Goal: Find specific page/section: Find specific page/section

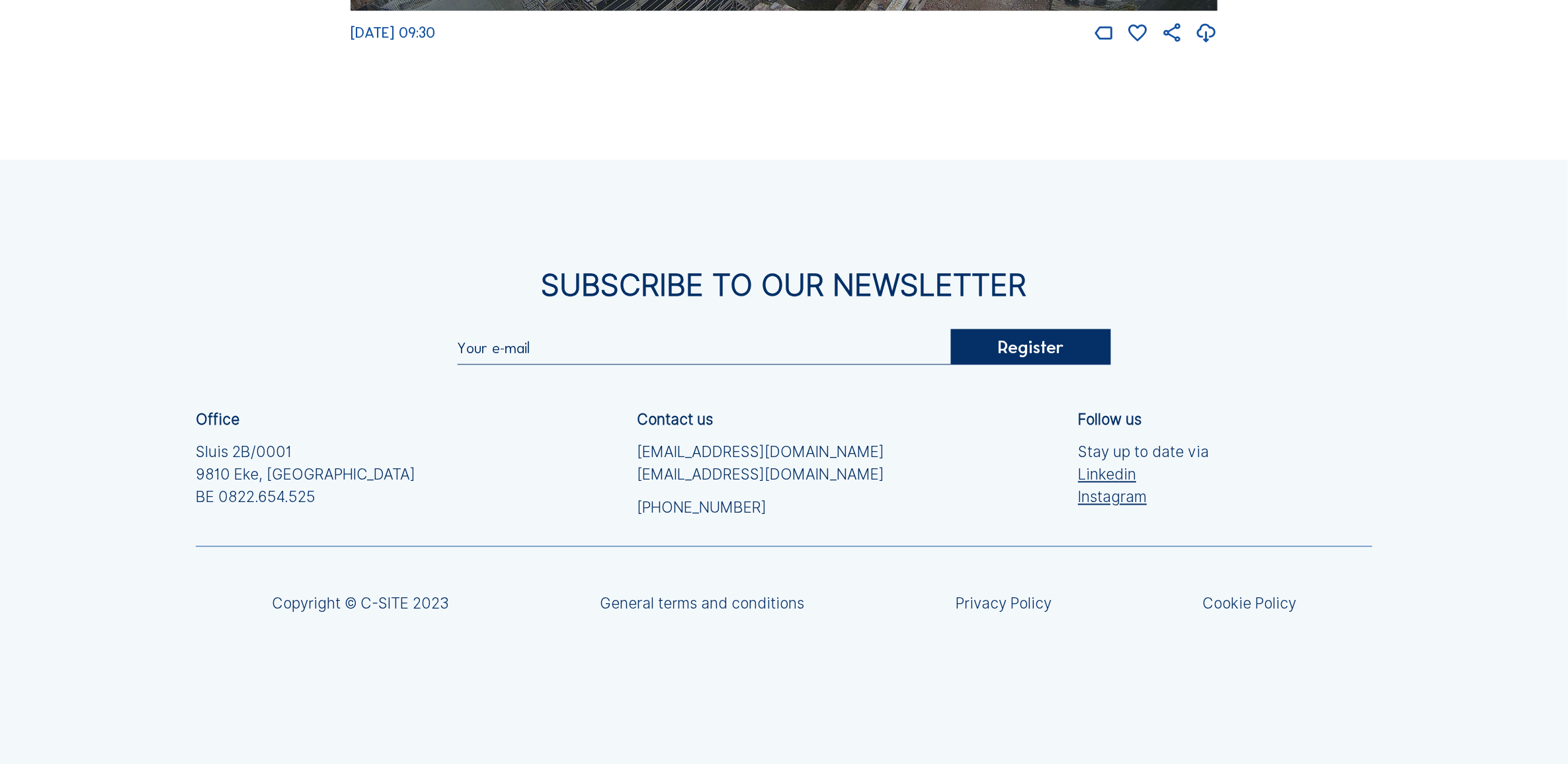
scroll to position [2786, 0]
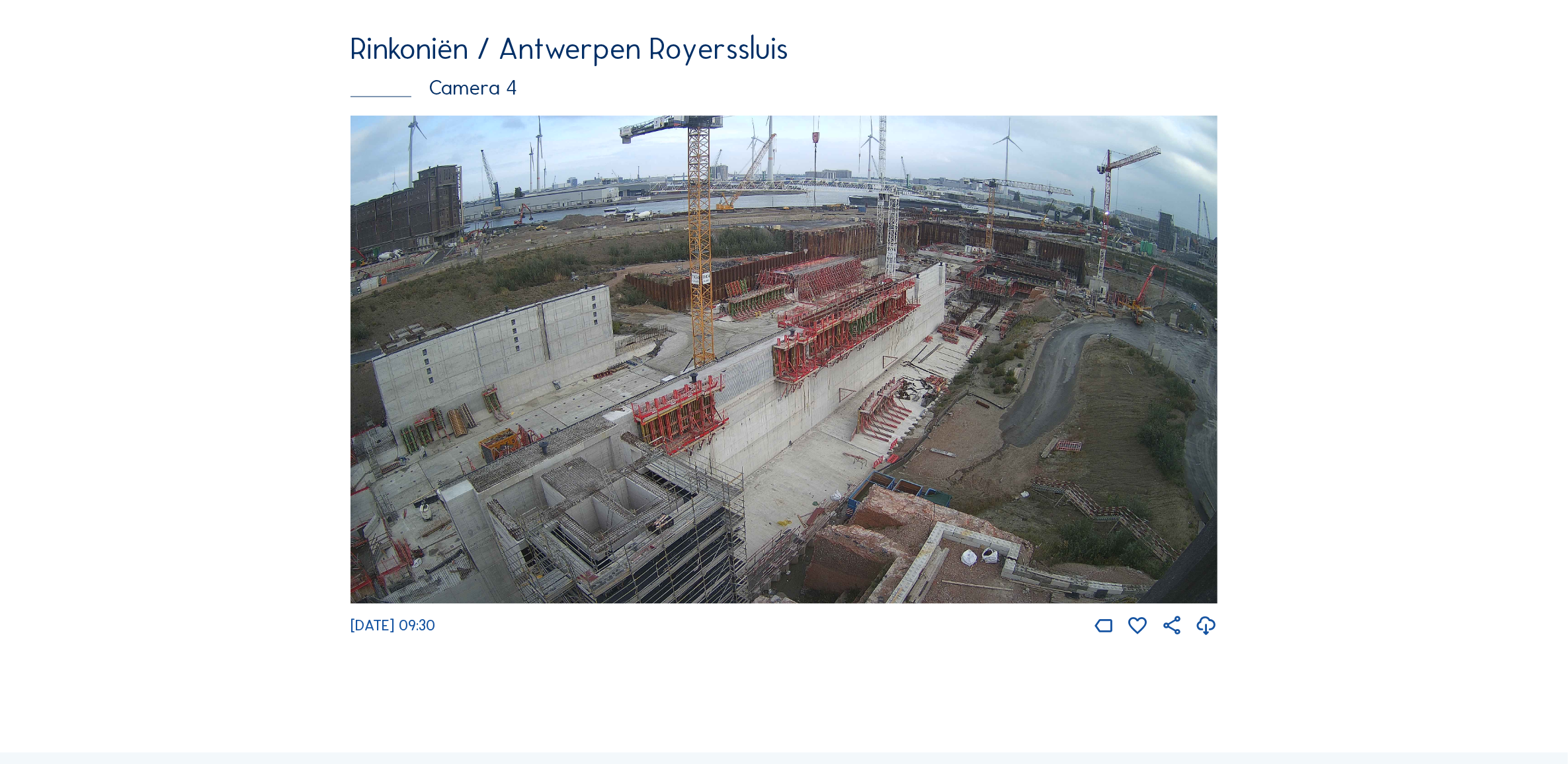
click at [828, 342] on img at bounding box center [783, 360] width 867 height 488
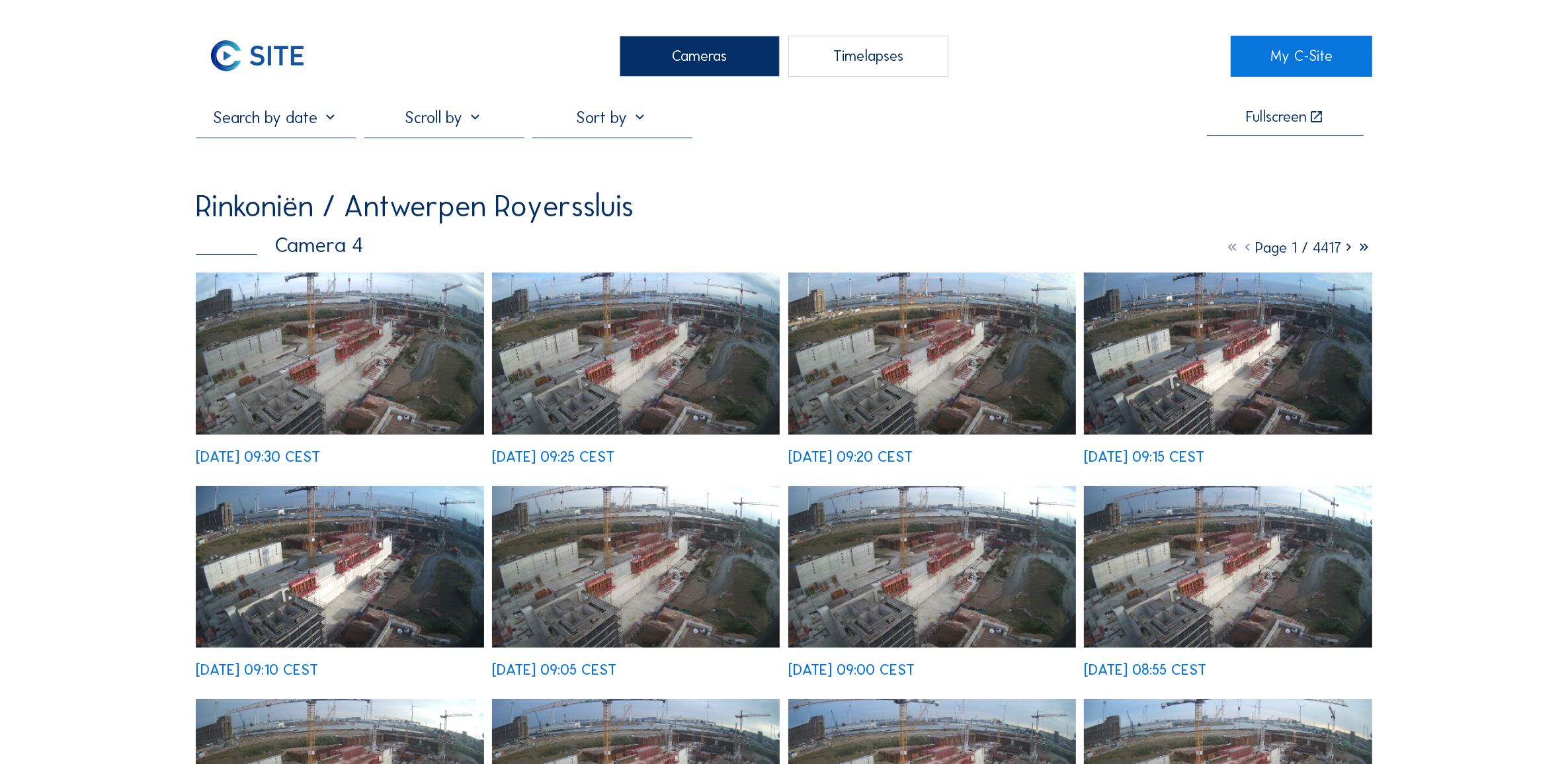
click at [284, 369] on img at bounding box center [339, 354] width 288 height 162
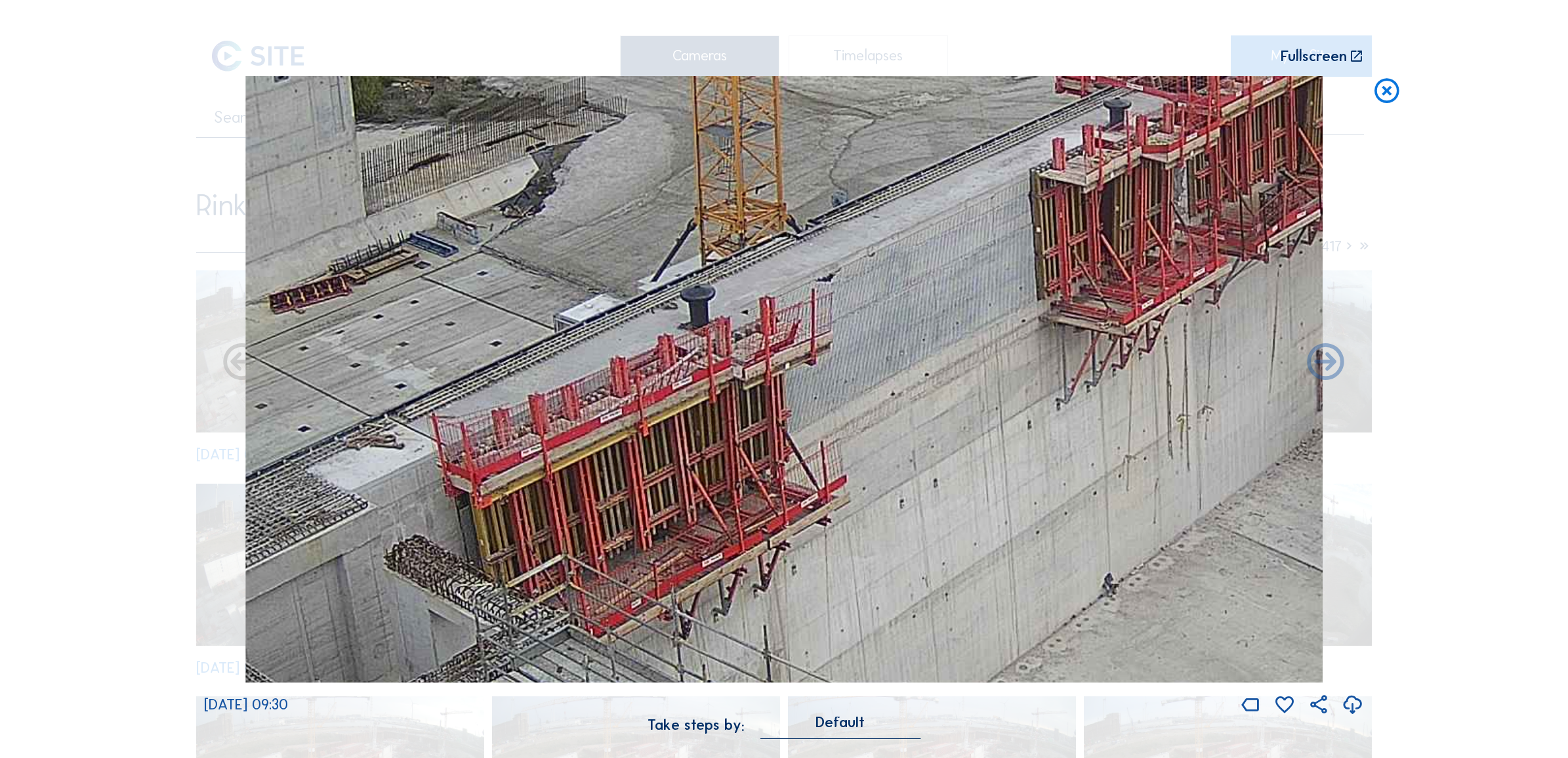
drag, startPoint x: 897, startPoint y: 513, endPoint x: 1293, endPoint y: 289, distance: 455.0
click at [1346, 283] on div "[DATE] 09:30" at bounding box center [784, 396] width 1160 height 640
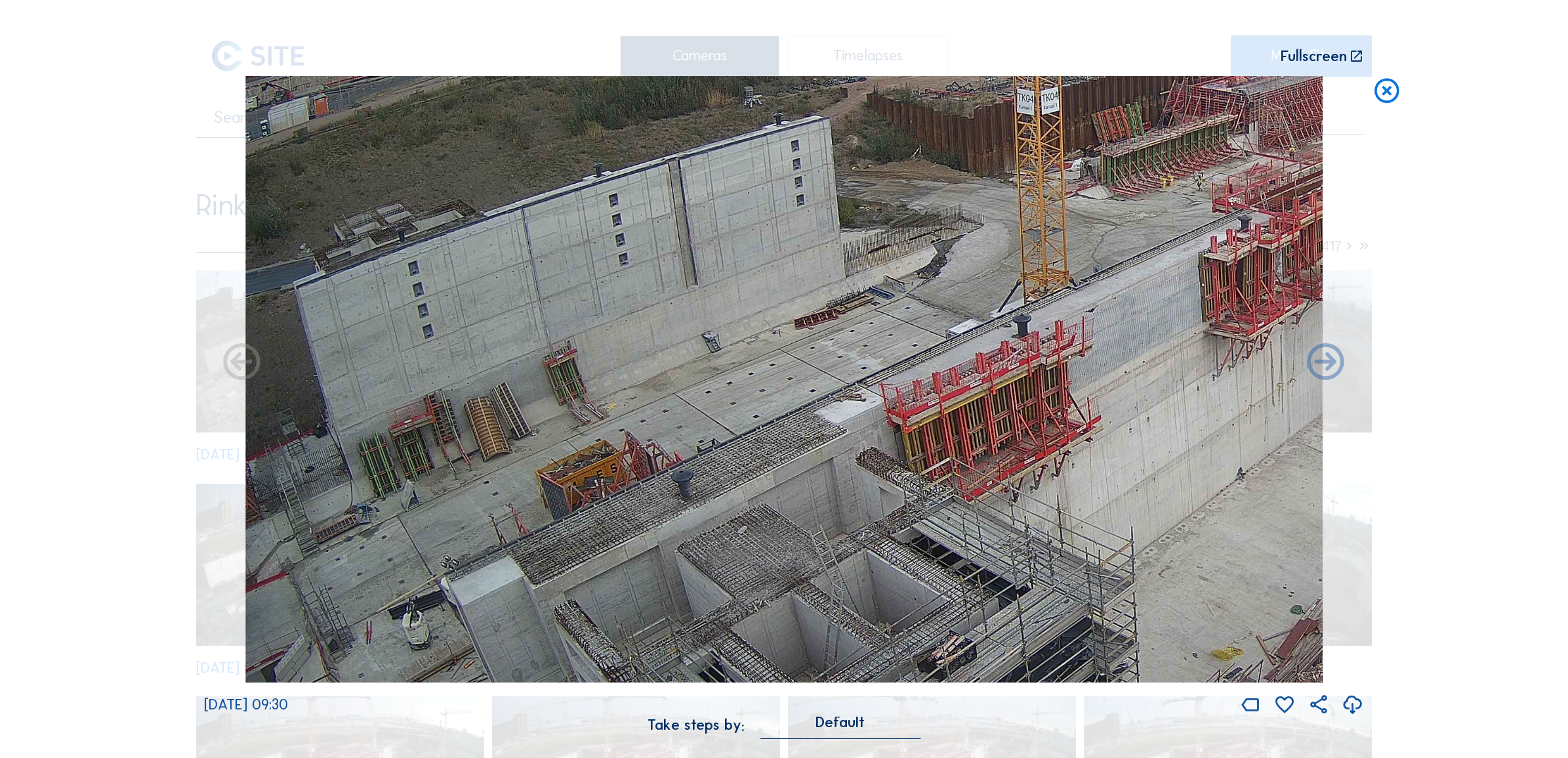
drag, startPoint x: 539, startPoint y: 502, endPoint x: 812, endPoint y: 571, distance: 281.6
click at [812, 571] on img at bounding box center [784, 379] width 1078 height 606
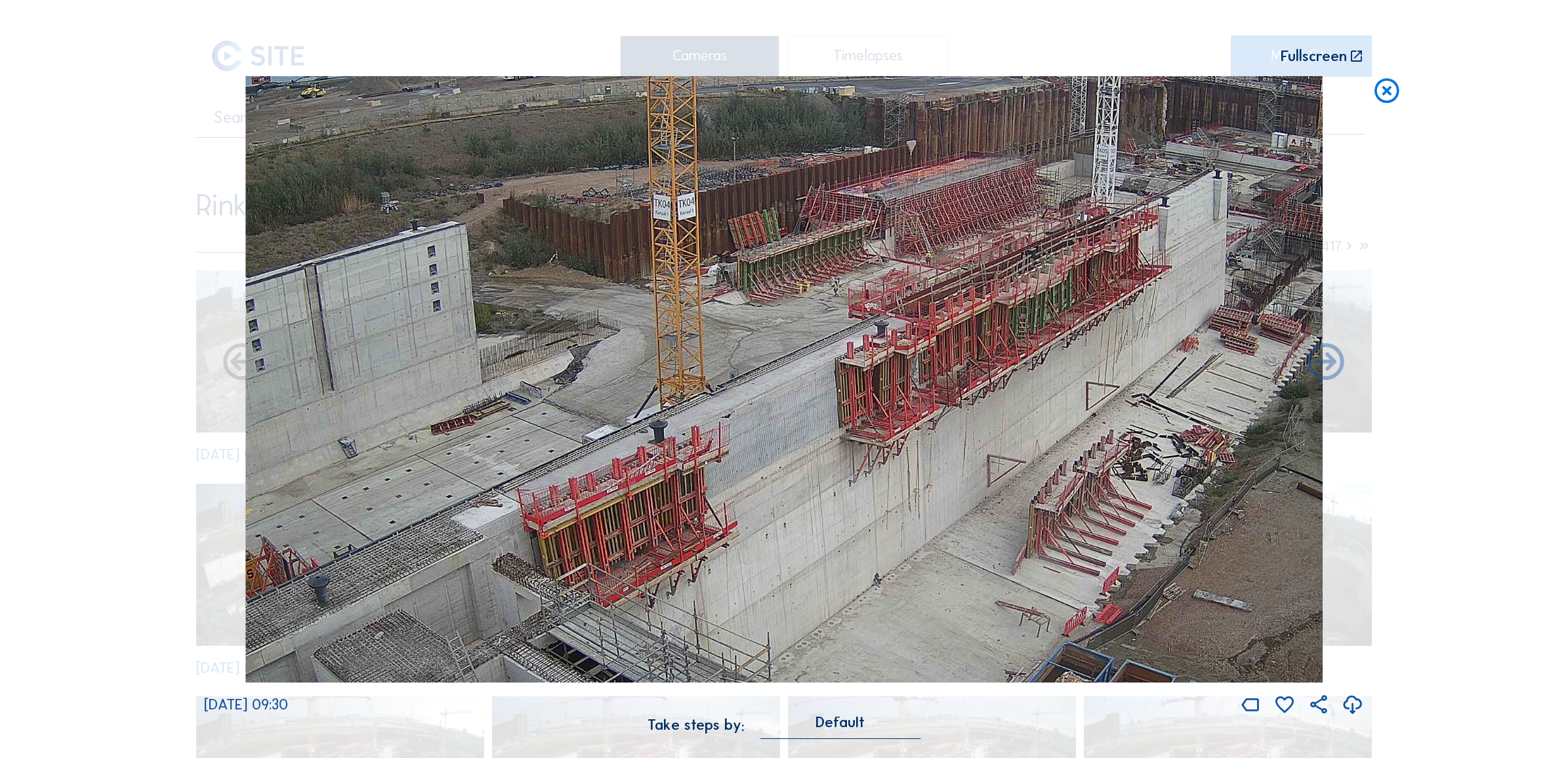
drag, startPoint x: 1166, startPoint y: 338, endPoint x: 430, endPoint y: 444, distance: 743.6
click at [430, 444] on img at bounding box center [784, 379] width 1078 height 606
click at [1394, 97] on icon at bounding box center [1386, 91] width 29 height 30
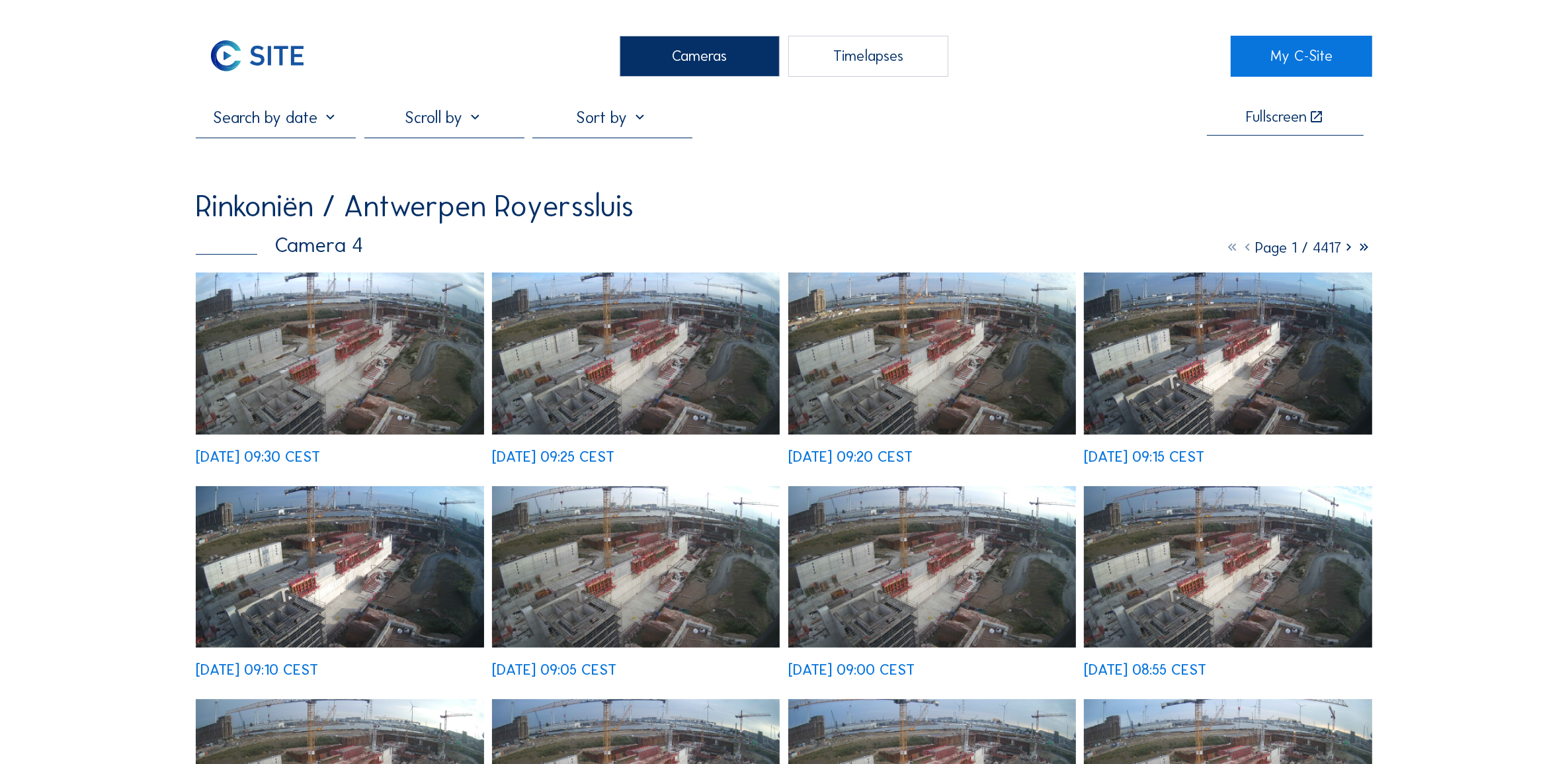
click at [665, 67] on div "Cameras" at bounding box center [700, 56] width 160 height 41
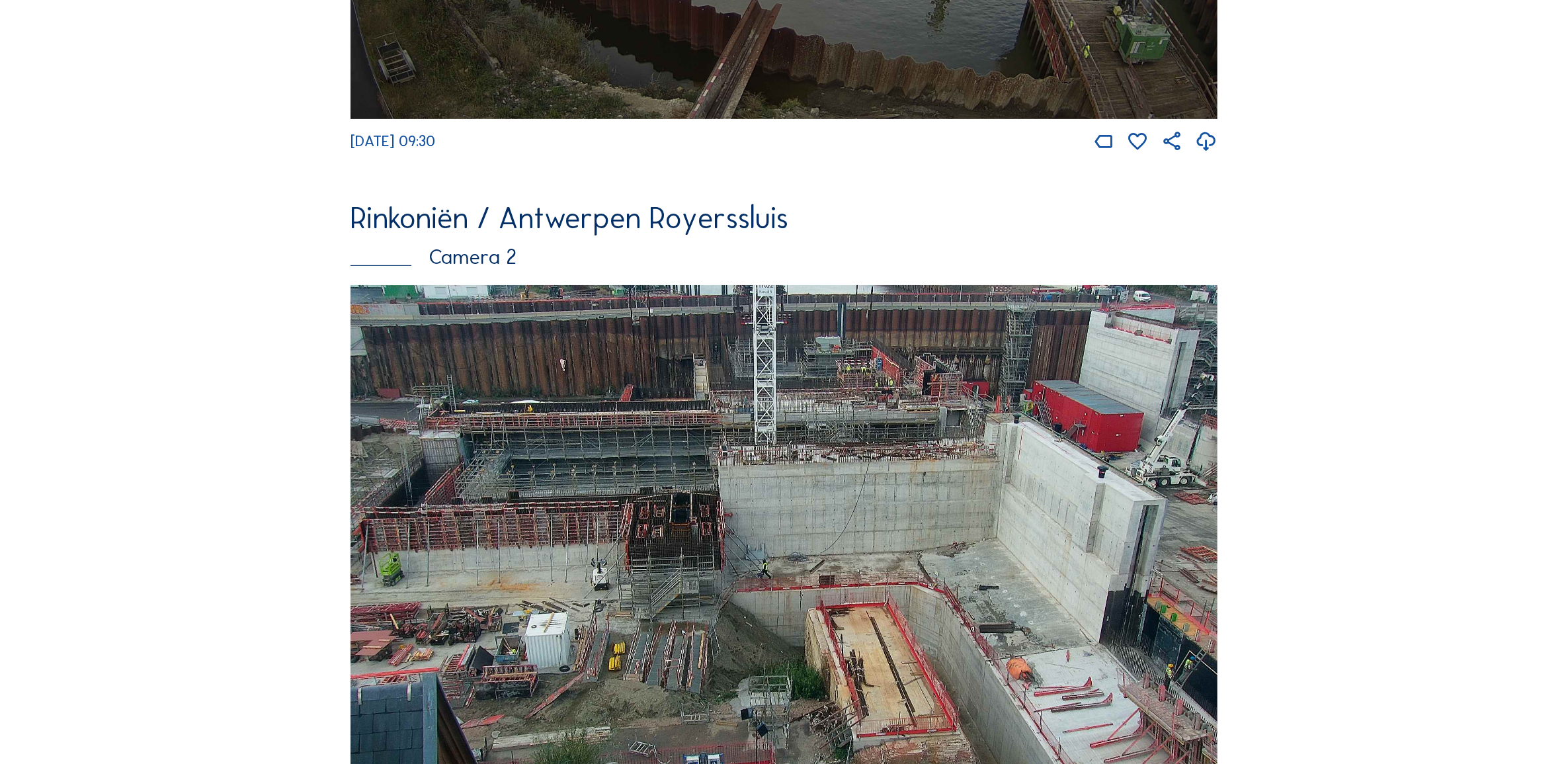
scroll to position [606, 0]
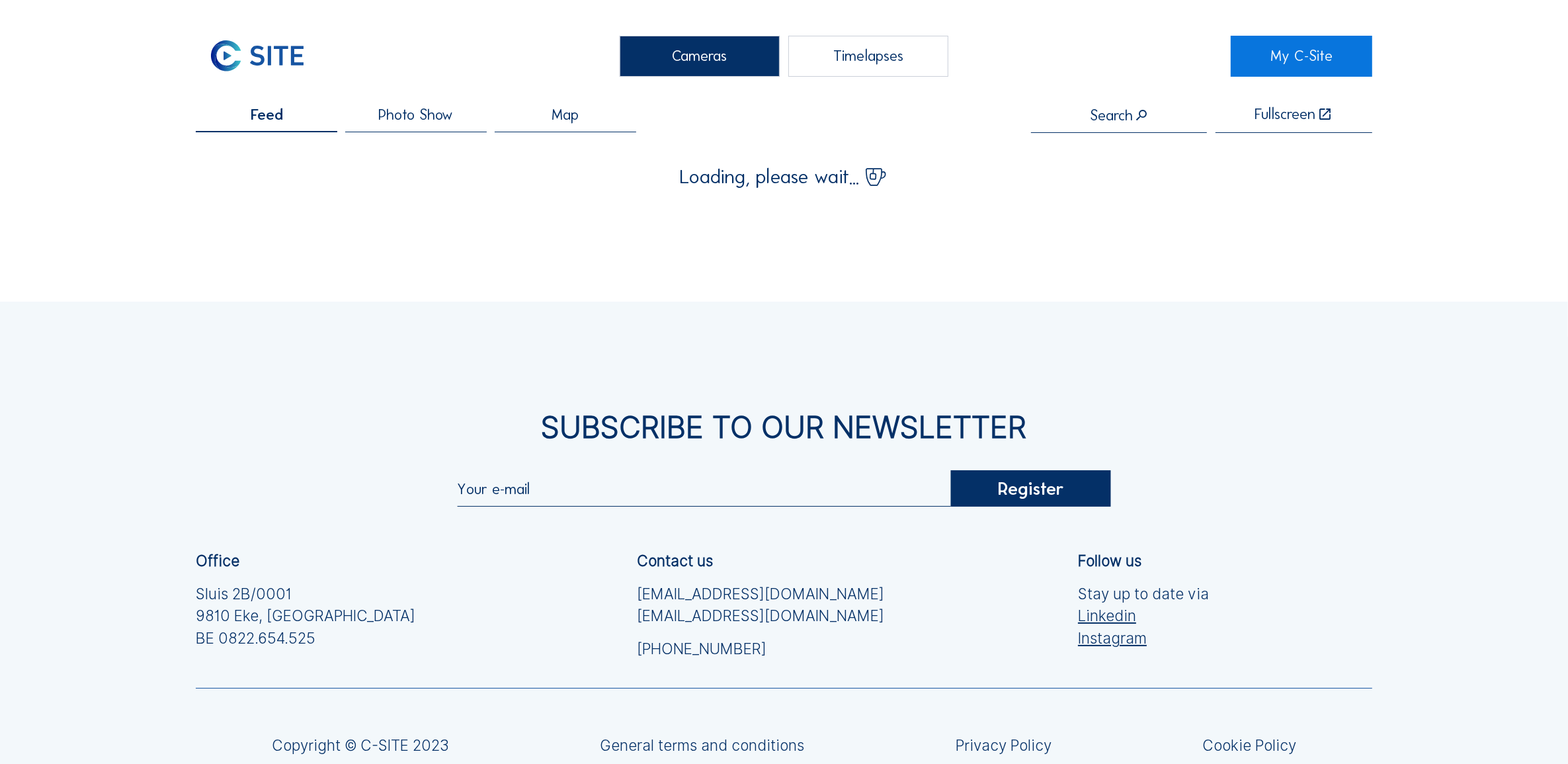
drag, startPoint x: 500, startPoint y: 645, endPoint x: 496, endPoint y: 683, distance: 38.2
